Goal: Task Accomplishment & Management: Manage account settings

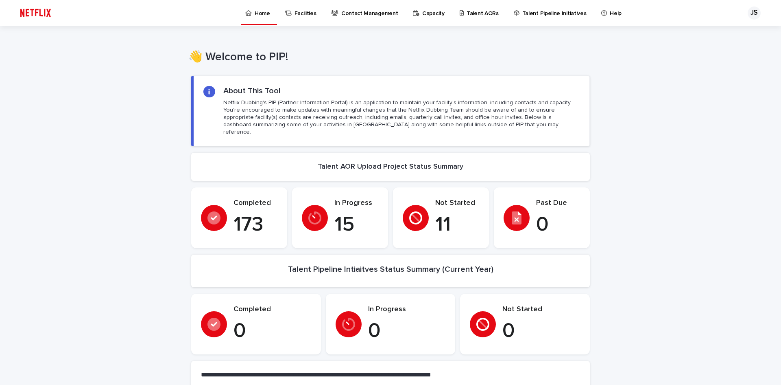
click at [472, 12] on p "Talent AORs" at bounding box center [483, 8] width 32 height 17
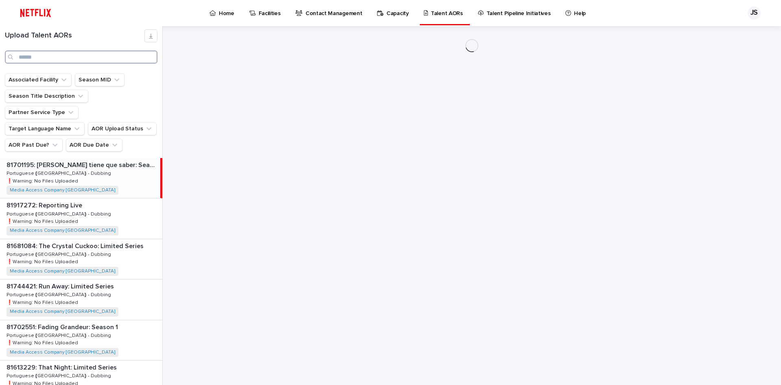
click at [65, 57] on input "Search" at bounding box center [81, 56] width 153 height 13
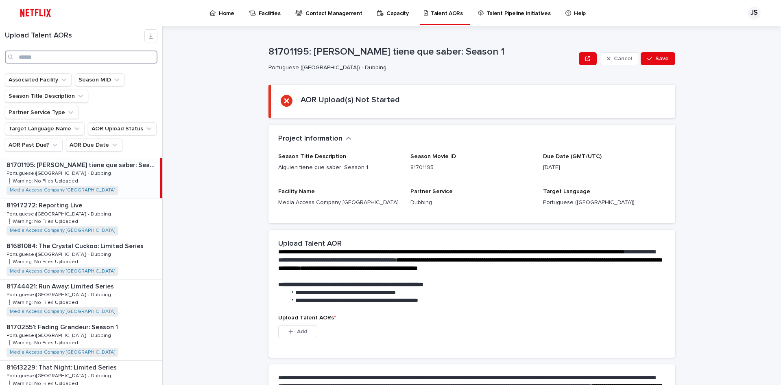
type input "*"
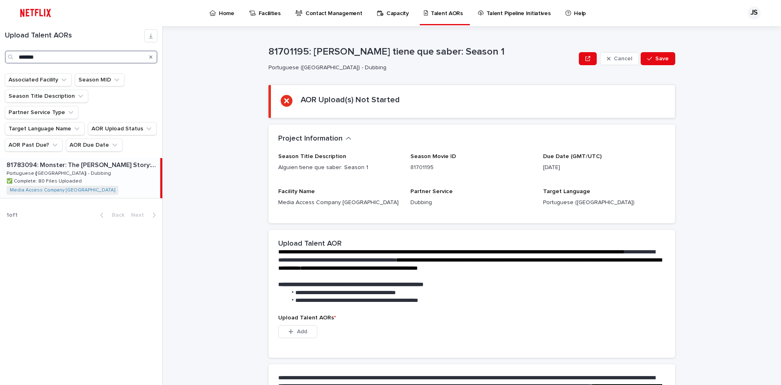
type input "*******"
click at [116, 162] on div "81783094: Monster: The [PERSON_NAME] Story: Season 1 81783094: Monster: The [PE…" at bounding box center [80, 178] width 160 height 40
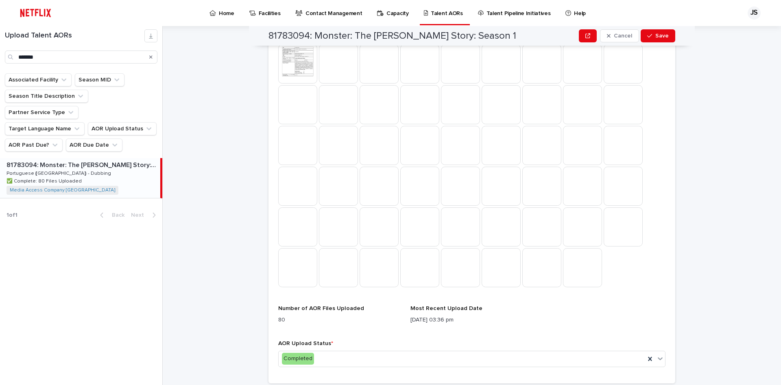
scroll to position [405, 0]
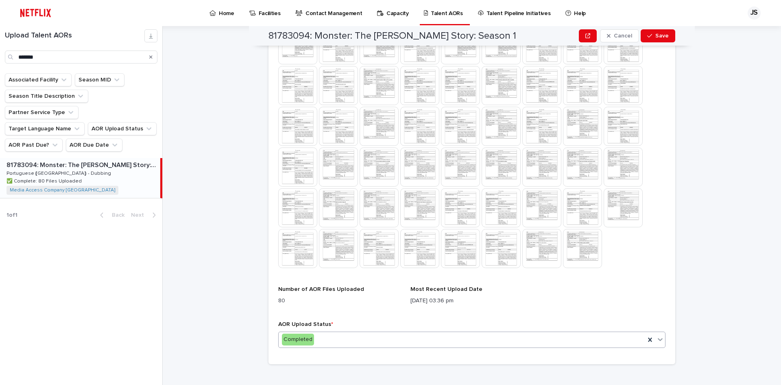
click at [660, 335] on icon at bounding box center [660, 339] width 8 height 8
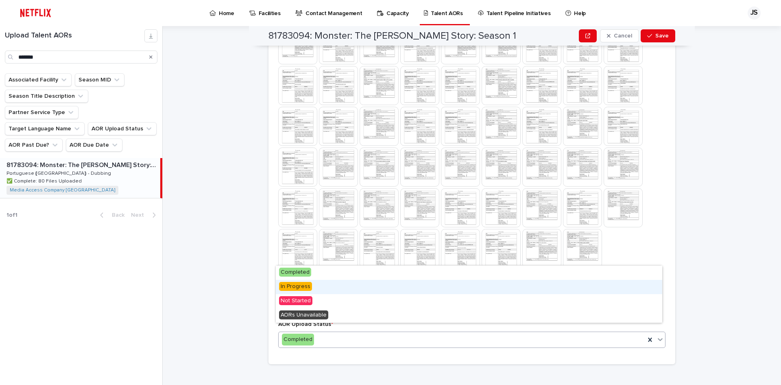
click at [415, 285] on div "In Progress" at bounding box center [469, 287] width 387 height 14
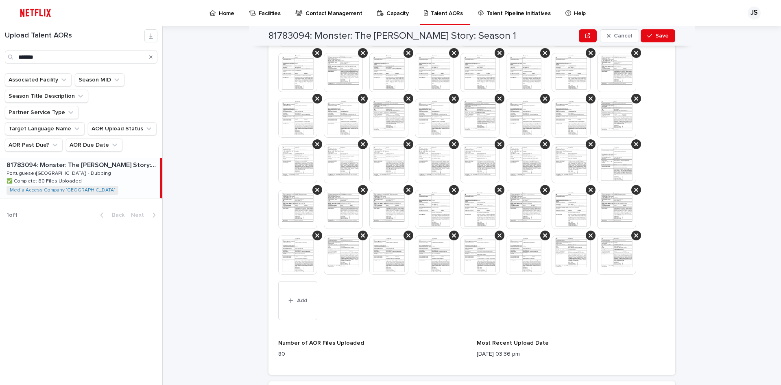
scroll to position [627, 0]
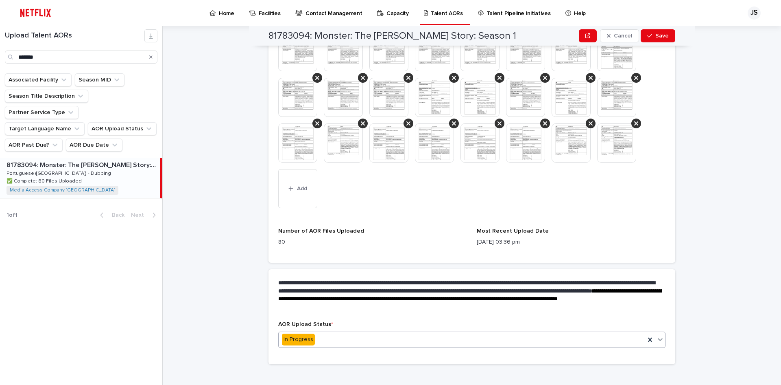
click at [656, 335] on icon at bounding box center [660, 339] width 8 height 8
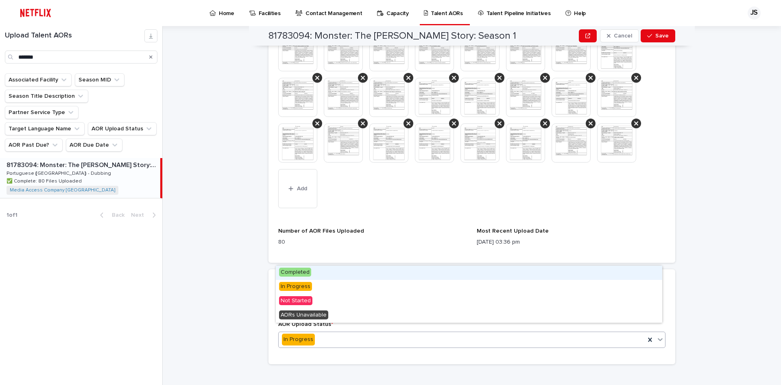
click at [332, 273] on div "Completed" at bounding box center [469, 272] width 387 height 14
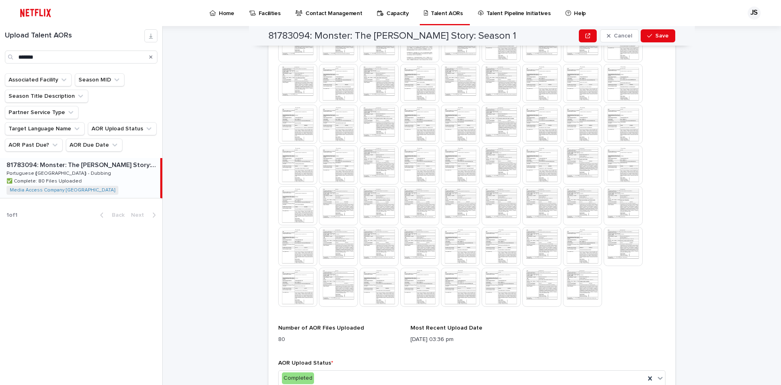
scroll to position [405, 0]
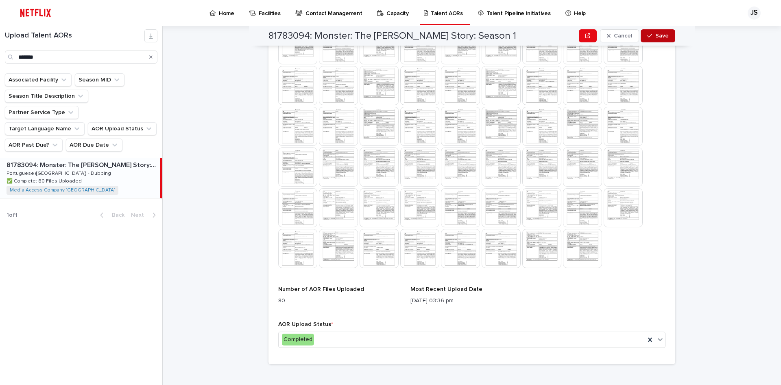
click at [660, 37] on span "Save" at bounding box center [662, 36] width 13 height 6
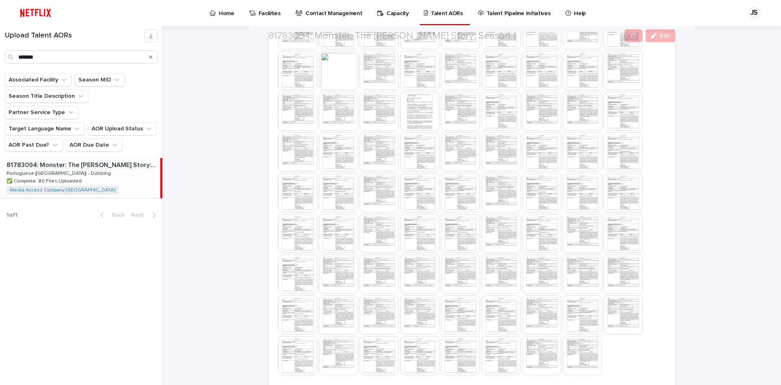
scroll to position [400, 0]
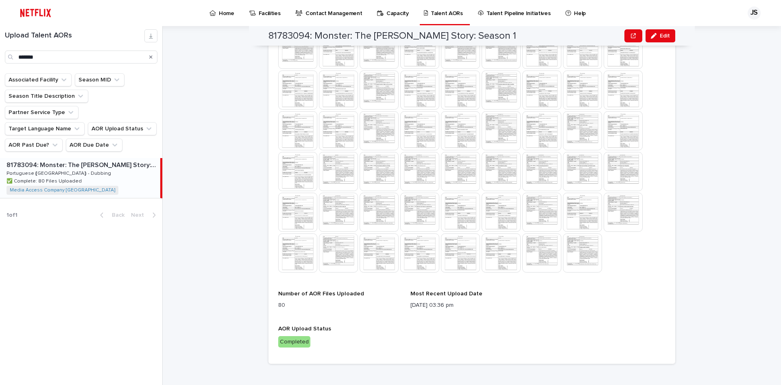
drag, startPoint x: 707, startPoint y: 225, endPoint x: 676, endPoint y: 249, distance: 38.8
click at [707, 225] on div "**********" at bounding box center [477, 205] width 609 height 359
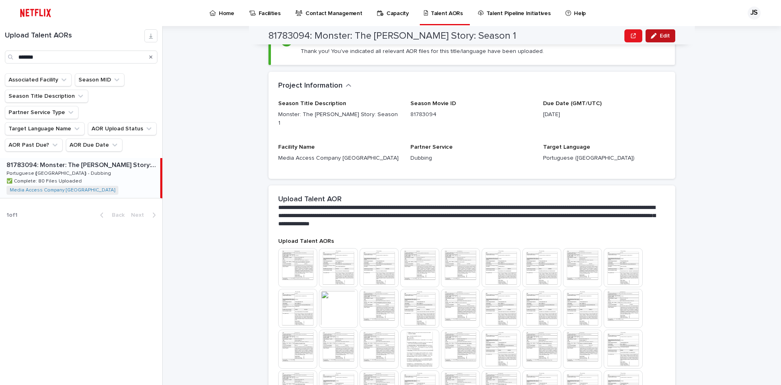
scroll to position [0, 0]
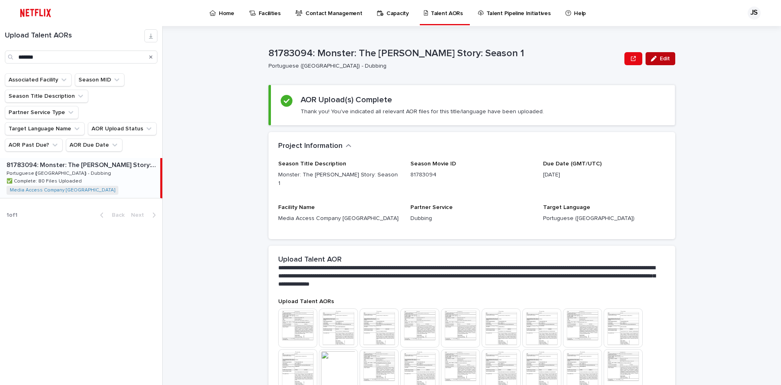
click at [661, 60] on span "Edit" at bounding box center [665, 59] width 10 height 6
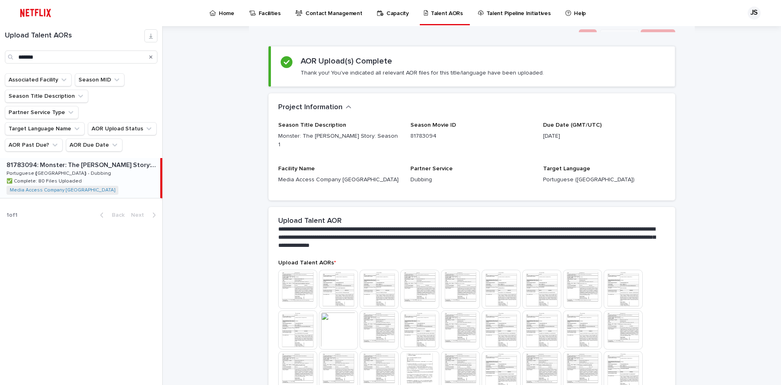
click at [719, 154] on div "**********" at bounding box center [477, 205] width 609 height 359
